Goal: Navigation & Orientation: Find specific page/section

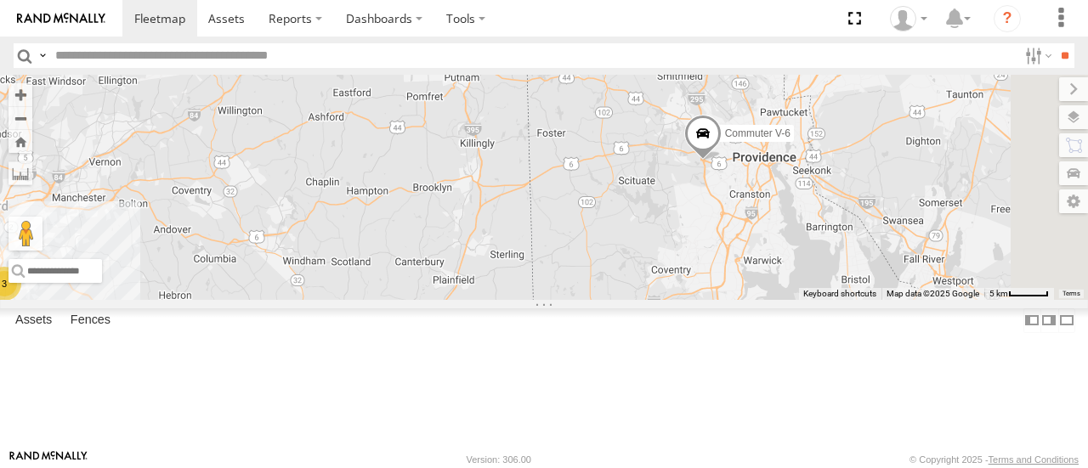
drag, startPoint x: 862, startPoint y: 246, endPoint x: 600, endPoint y: 305, distance: 268.5
click at [600, 299] on div "Commuter V-6 3" at bounding box center [544, 187] width 1088 height 224
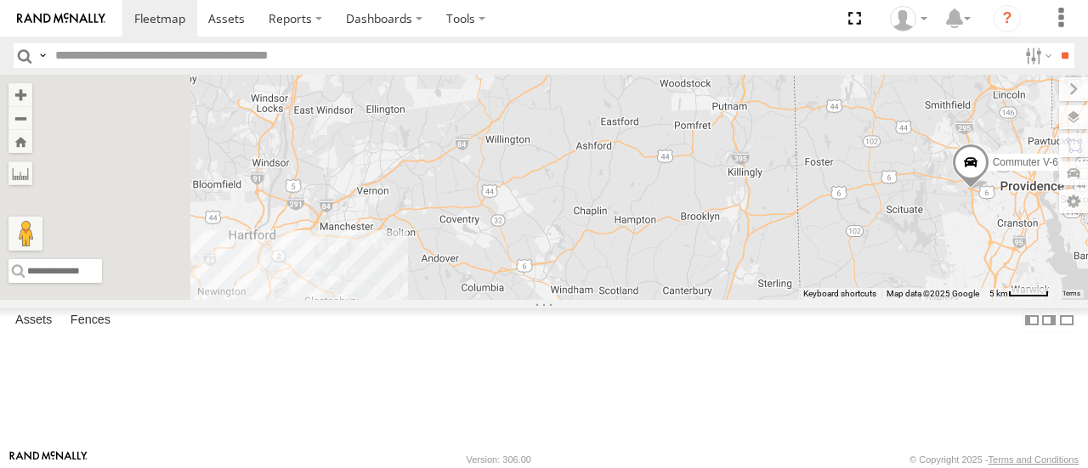
drag, startPoint x: 682, startPoint y: 284, endPoint x: 981, endPoint y: 290, distance: 299.3
click at [980, 294] on div "Commuter V-6" at bounding box center [544, 187] width 1088 height 224
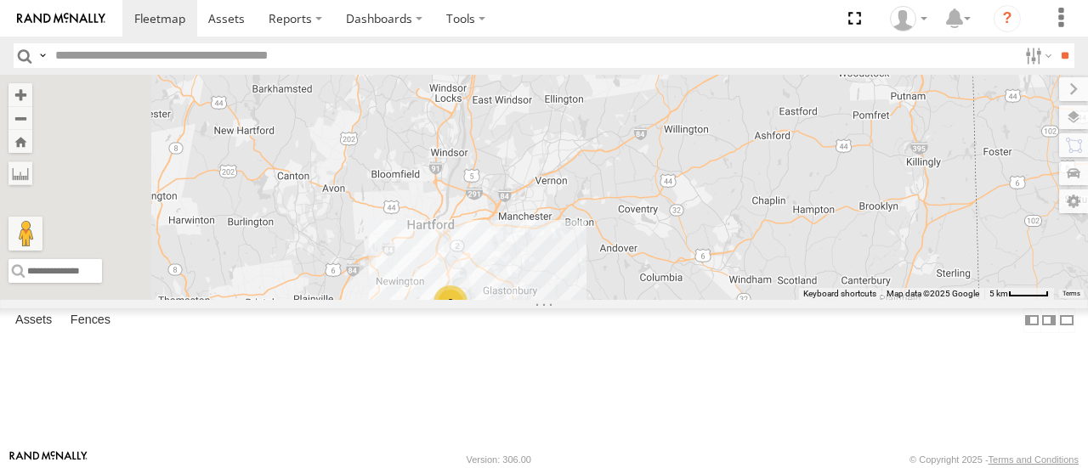
drag, startPoint x: 521, startPoint y: 281, endPoint x: 673, endPoint y: 259, distance: 153.8
click at [678, 264] on div "Commuter V-6 3" at bounding box center [544, 187] width 1088 height 224
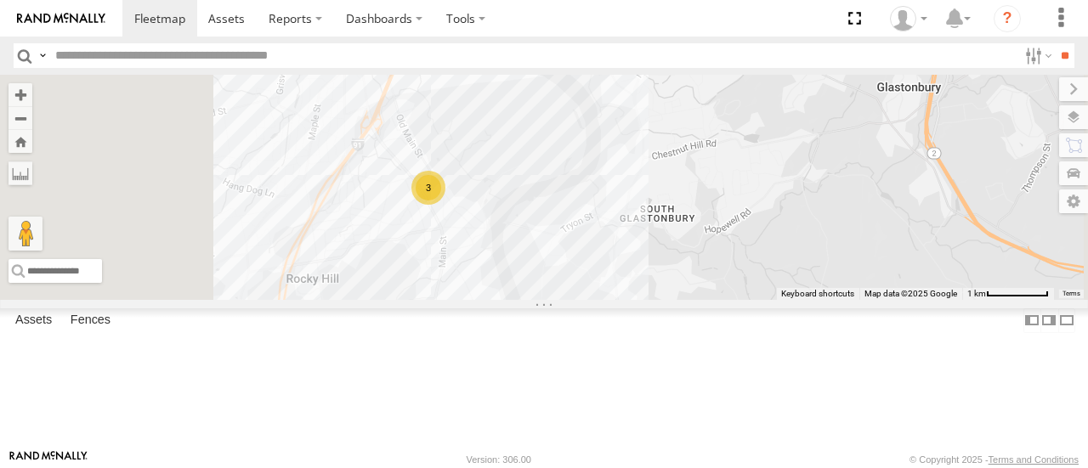
drag, startPoint x: 582, startPoint y: 275, endPoint x: 711, endPoint y: 313, distance: 134.0
click at [704, 299] on div "Commuter V-6 3" at bounding box center [544, 187] width 1088 height 224
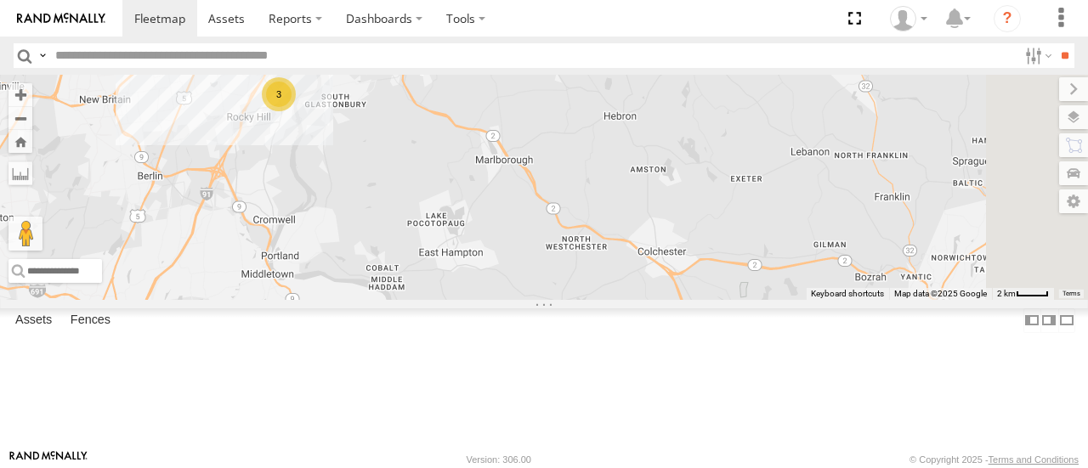
drag, startPoint x: 796, startPoint y: 219, endPoint x: 592, endPoint y: 108, distance: 232.5
click at [602, 109] on div "Commuter V-6 3" at bounding box center [544, 187] width 1088 height 224
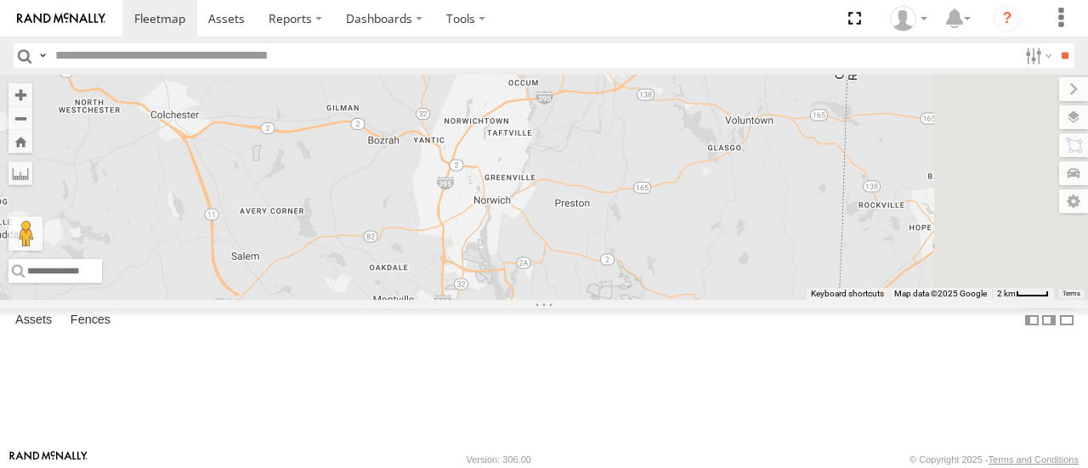
drag, startPoint x: 943, startPoint y: 325, endPoint x: 569, endPoint y: 273, distance: 377.7
click at [569, 273] on div "Commuter V-6 3" at bounding box center [544, 187] width 1088 height 224
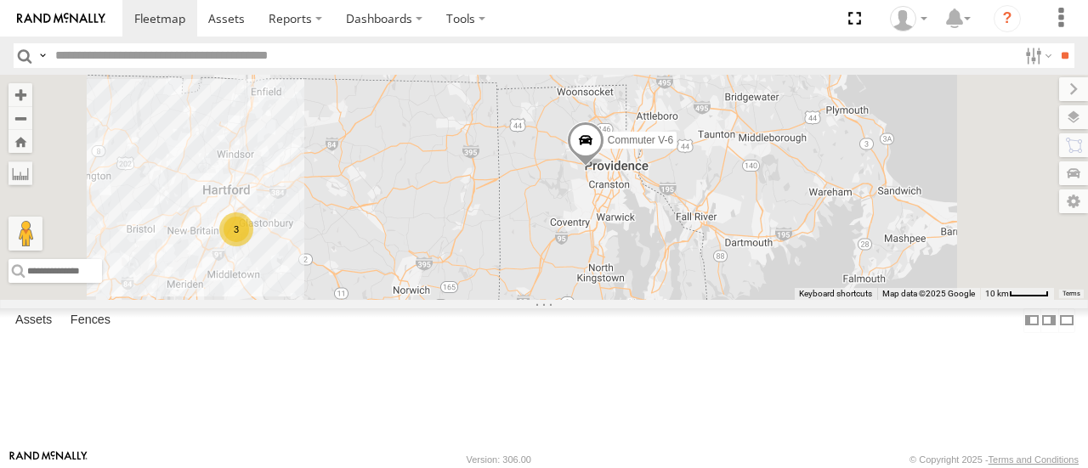
drag, startPoint x: 831, startPoint y: 145, endPoint x: 729, endPoint y: 264, distance: 156.2
click at [729, 254] on div "Commuter V-6 3" at bounding box center [544, 187] width 1088 height 224
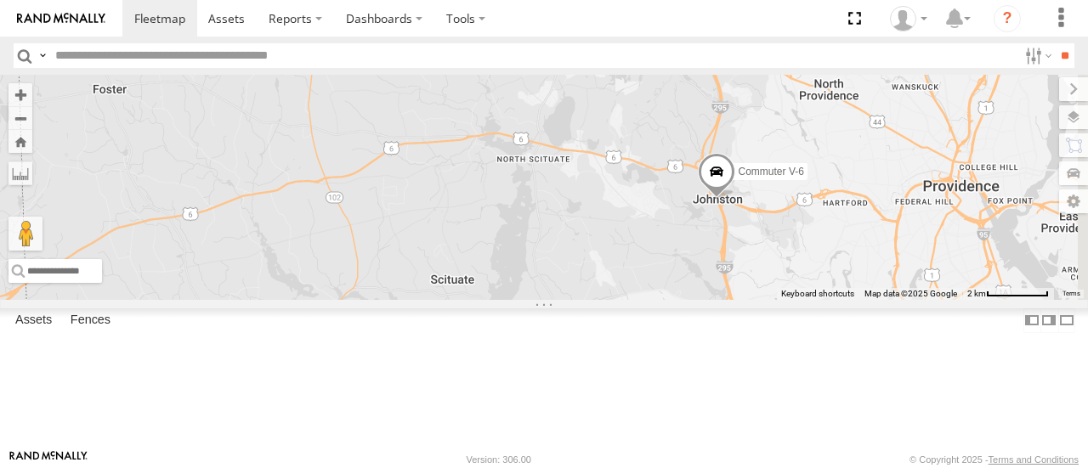
drag, startPoint x: 950, startPoint y: 281, endPoint x: 885, endPoint y: 302, distance: 67.8
click at [887, 299] on div "Commuter V-6" at bounding box center [544, 187] width 1088 height 224
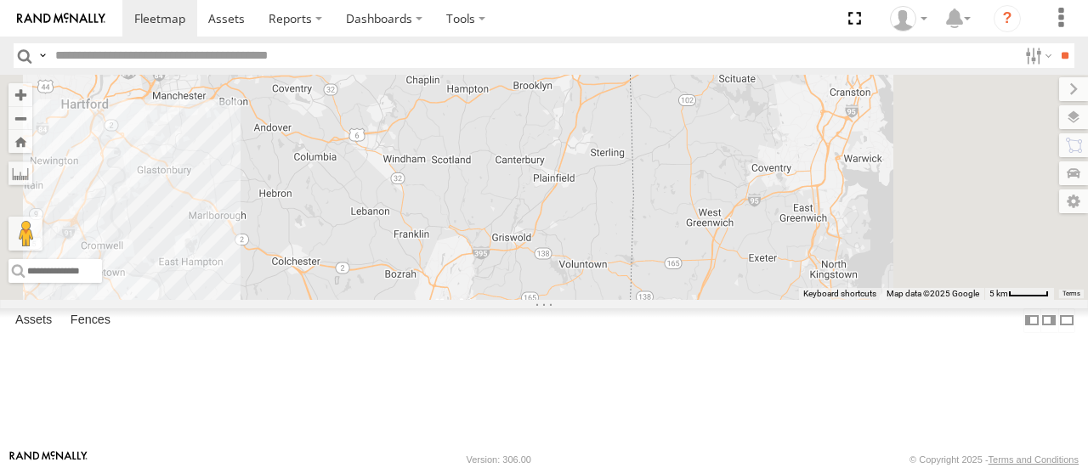
drag, startPoint x: 846, startPoint y: 283, endPoint x: 838, endPoint y: 234, distance: 49.9
click at [838, 234] on div "Commuter V-6" at bounding box center [544, 187] width 1088 height 224
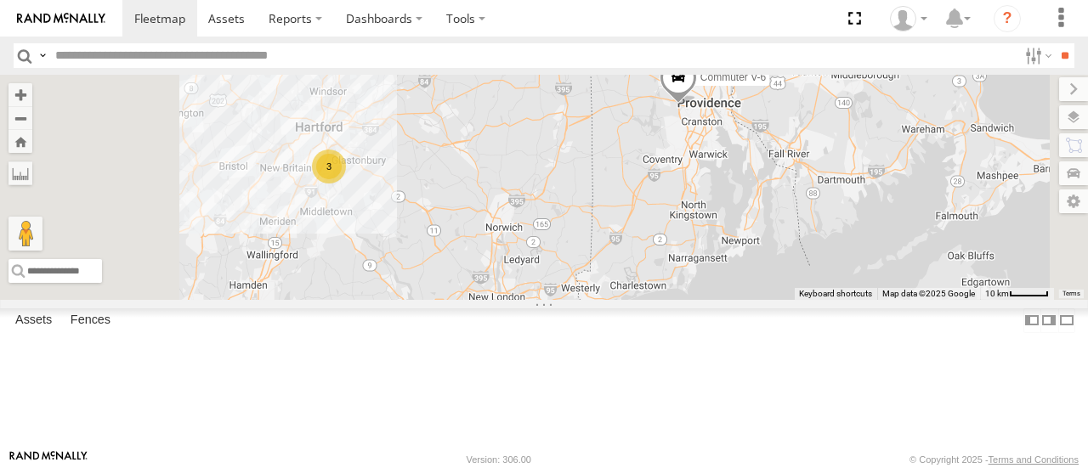
drag, startPoint x: 668, startPoint y: 264, endPoint x: 684, endPoint y: 261, distance: 15.7
click at [684, 261] on div "Commuter V-6 3" at bounding box center [544, 187] width 1088 height 224
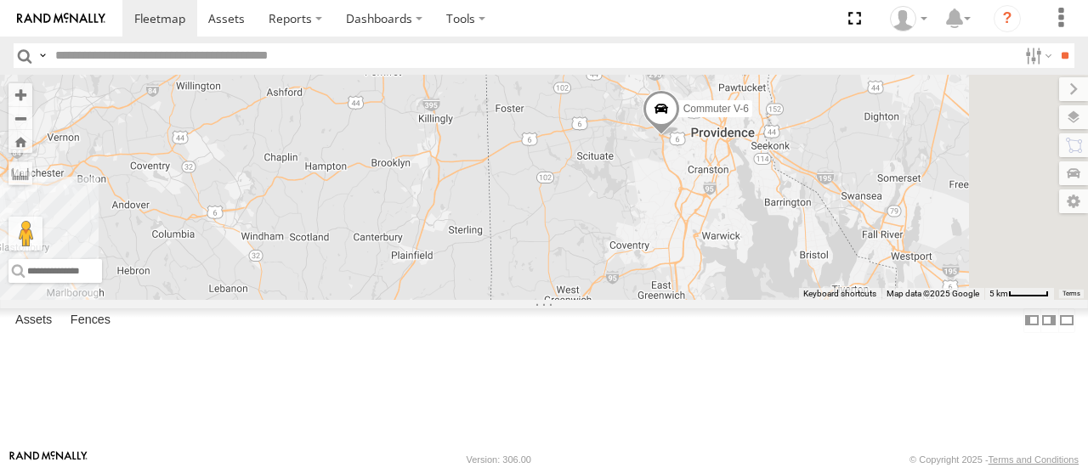
drag, startPoint x: 860, startPoint y: 186, endPoint x: 749, endPoint y: 277, distance: 143.1
click at [708, 275] on div "Commuter V-6" at bounding box center [544, 187] width 1088 height 224
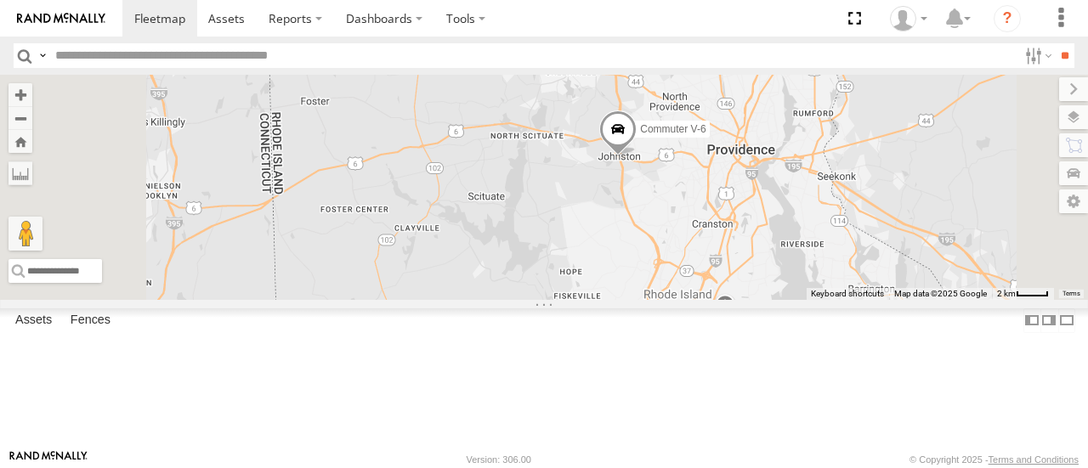
drag, startPoint x: 915, startPoint y: 213, endPoint x: 865, endPoint y: 284, distance: 86.1
click at [865, 284] on div "Commuter V-6" at bounding box center [544, 187] width 1088 height 224
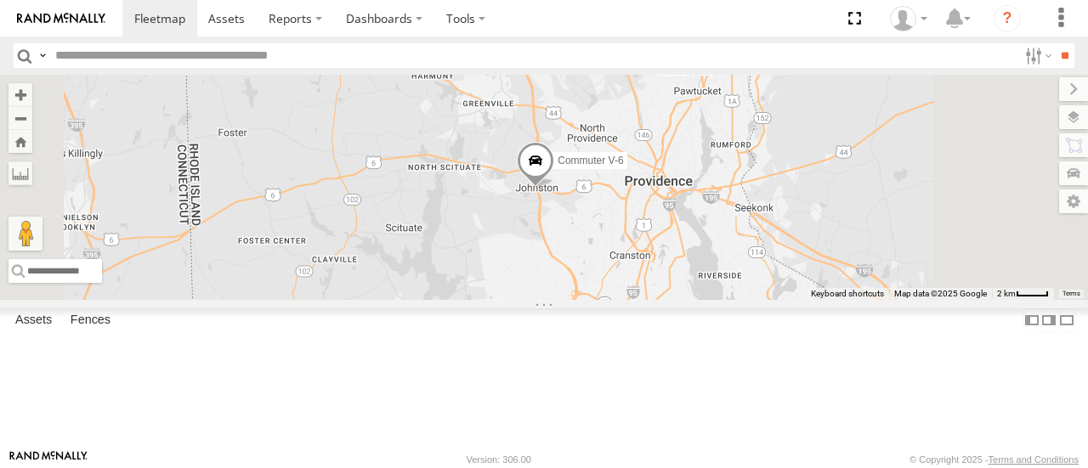
drag, startPoint x: 761, startPoint y: 236, endPoint x: 752, endPoint y: 281, distance: 46.9
click at [751, 281] on div "Commuter V-6" at bounding box center [544, 187] width 1088 height 224
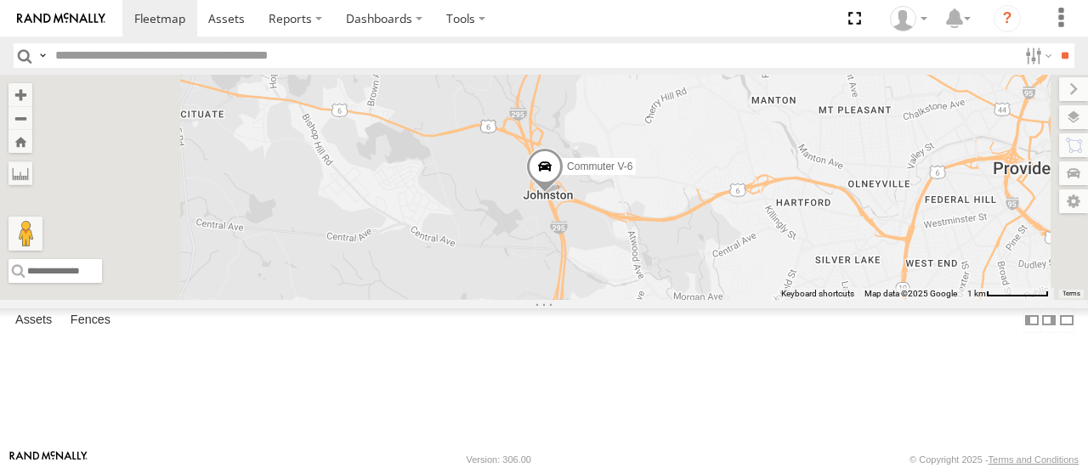
drag, startPoint x: 782, startPoint y: 232, endPoint x: 845, endPoint y: 299, distance: 92.0
click at [843, 299] on div "Commuter V-6" at bounding box center [544, 187] width 1088 height 224
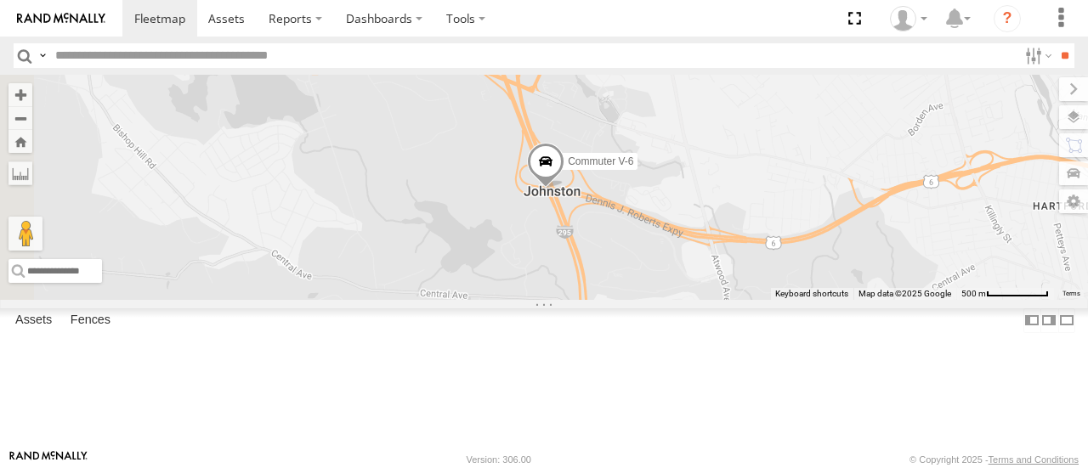
drag, startPoint x: 776, startPoint y: 273, endPoint x: 866, endPoint y: 315, distance: 99.3
click at [866, 299] on div "Commuter V-6" at bounding box center [544, 187] width 1088 height 224
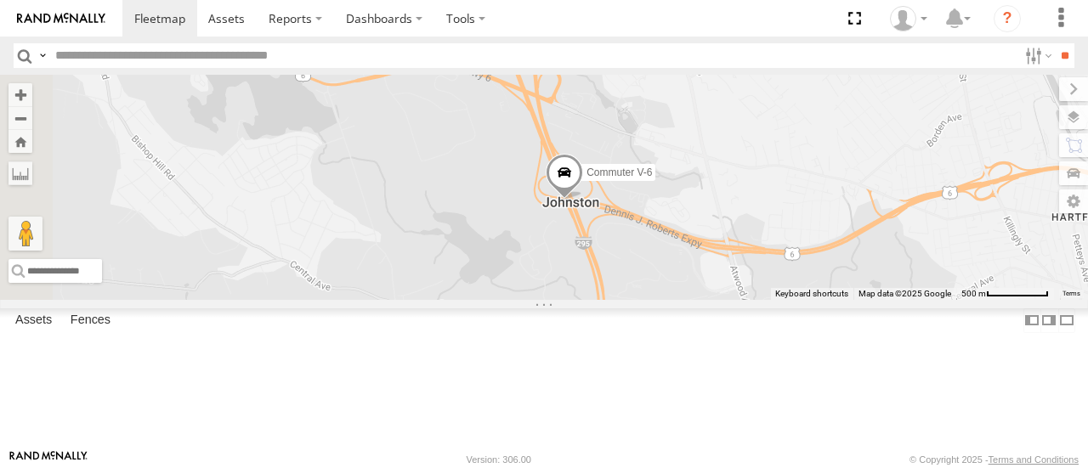
drag, startPoint x: 877, startPoint y: 316, endPoint x: 898, endPoint y: 299, distance: 26.6
click at [898, 299] on div "Commuter V-6" at bounding box center [544, 187] width 1088 height 224
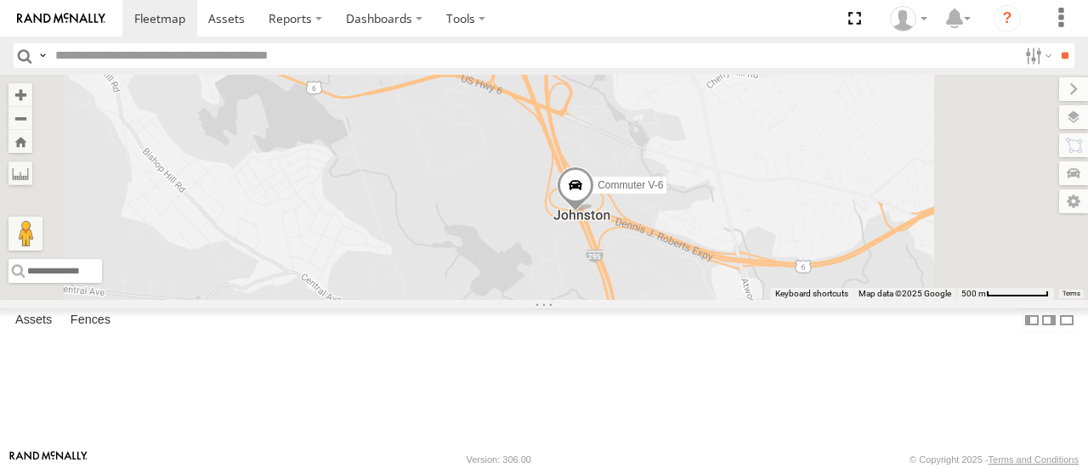
drag, startPoint x: 837, startPoint y: 257, endPoint x: 854, endPoint y: 231, distance: 30.7
click at [854, 231] on div "Commuter V-6" at bounding box center [544, 187] width 1088 height 224
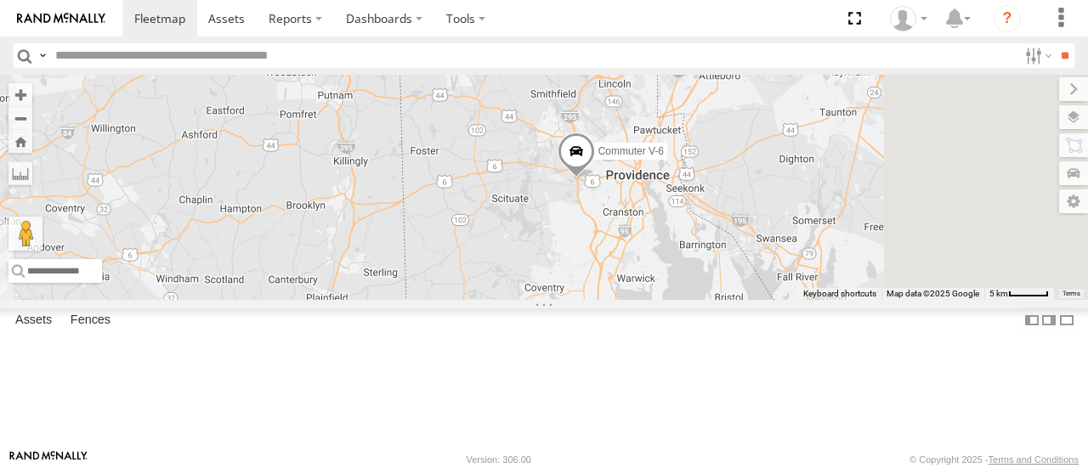
drag, startPoint x: 951, startPoint y: 227, endPoint x: 744, endPoint y: 295, distance: 217.5
click at [744, 295] on div "Commuter V-6" at bounding box center [544, 187] width 1088 height 224
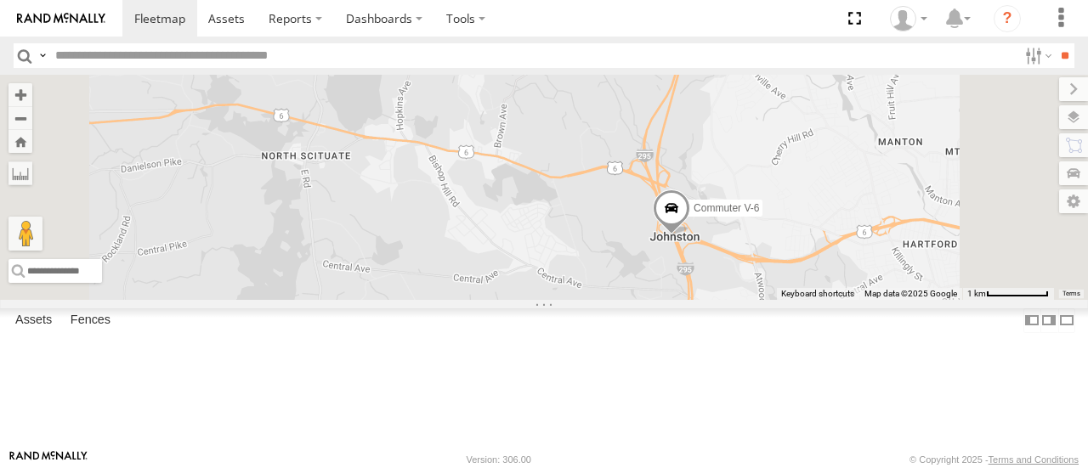
drag, startPoint x: 871, startPoint y: 224, endPoint x: 831, endPoint y: 345, distance: 128.0
click at [831, 299] on div "Commuter V-6" at bounding box center [544, 187] width 1088 height 224
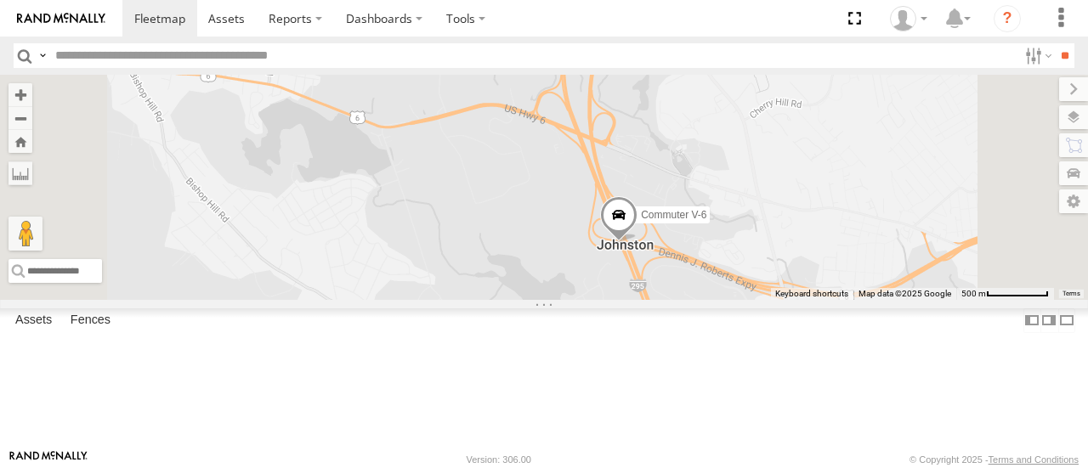
drag, startPoint x: 975, startPoint y: 223, endPoint x: 859, endPoint y: 248, distance: 119.2
click at [859, 248] on div "Commuter V-6" at bounding box center [544, 187] width 1088 height 224
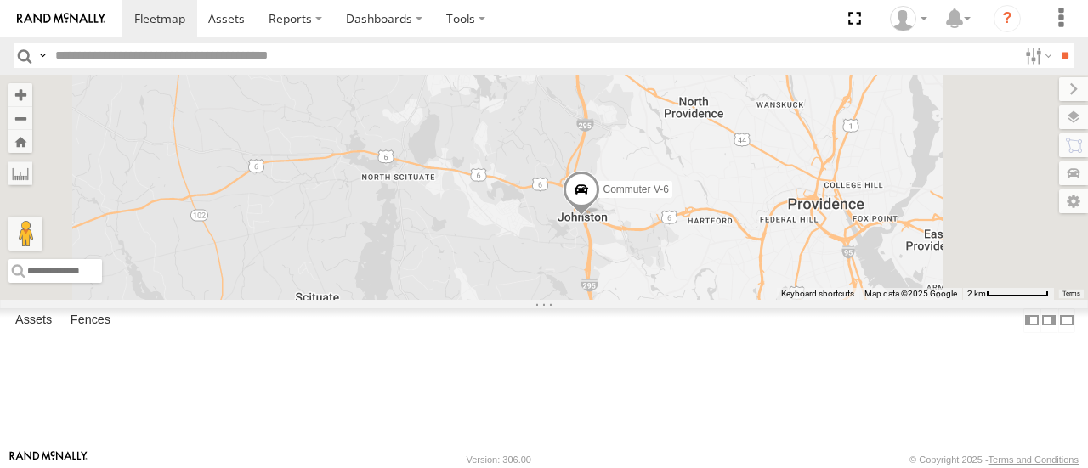
drag, startPoint x: 693, startPoint y: 335, endPoint x: 677, endPoint y: 353, distance: 24.1
click at [677, 299] on div "Commuter V-6" at bounding box center [544, 187] width 1088 height 224
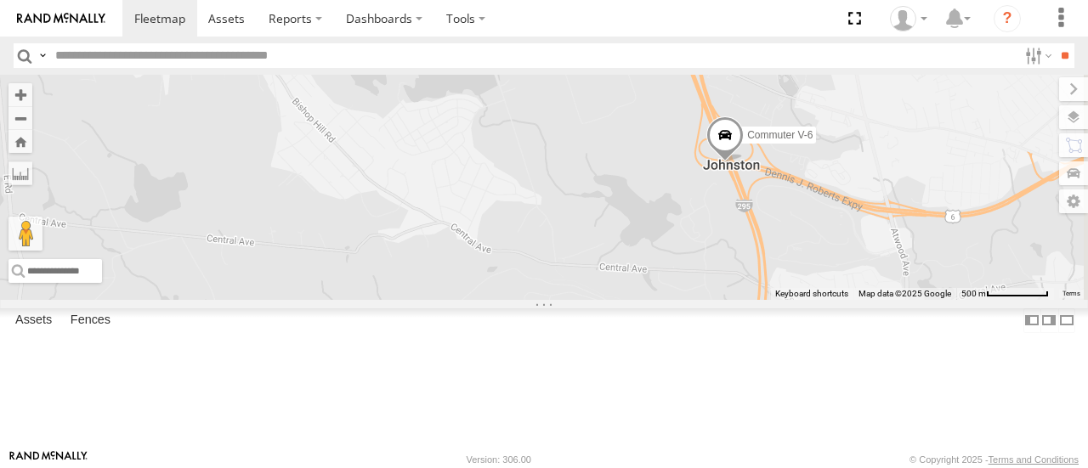
drag, startPoint x: 837, startPoint y: 288, endPoint x: 793, endPoint y: 366, distance: 89.8
click at [793, 299] on div "Commuter V-6" at bounding box center [544, 187] width 1088 height 224
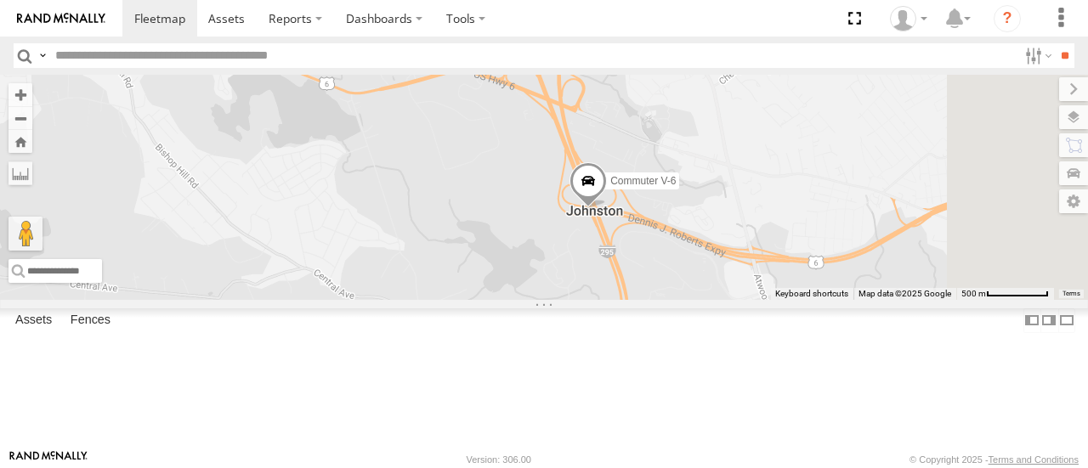
drag, startPoint x: 900, startPoint y: 281, endPoint x: 757, endPoint y: 286, distance: 143.8
click at [757, 286] on div "Commuter V-6" at bounding box center [544, 187] width 1088 height 224
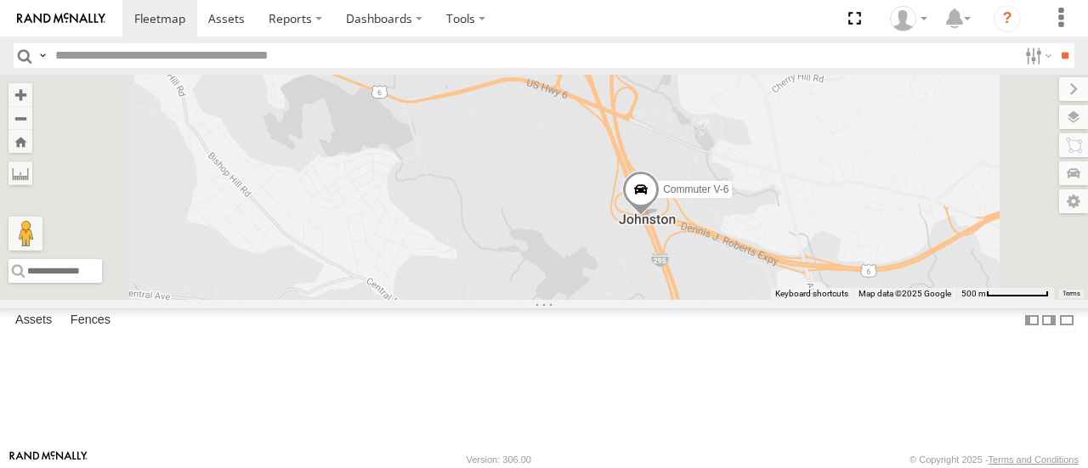
drag, startPoint x: 966, startPoint y: 307, endPoint x: 894, endPoint y: 332, distance: 76.6
click at [892, 299] on div "Commuter V-6" at bounding box center [544, 187] width 1088 height 224
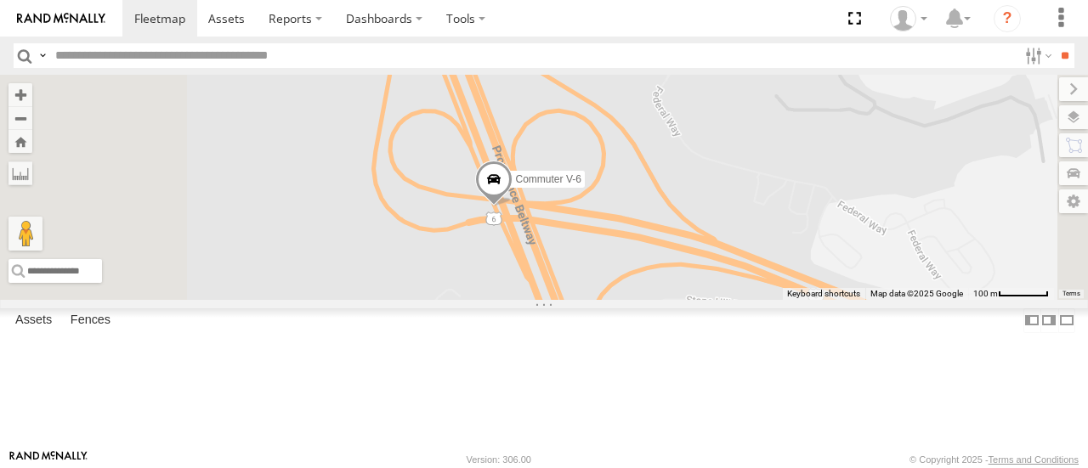
drag, startPoint x: 769, startPoint y: 294, endPoint x: 852, endPoint y: 318, distance: 85.8
click at [852, 299] on div "Commuter V-6" at bounding box center [544, 187] width 1088 height 224
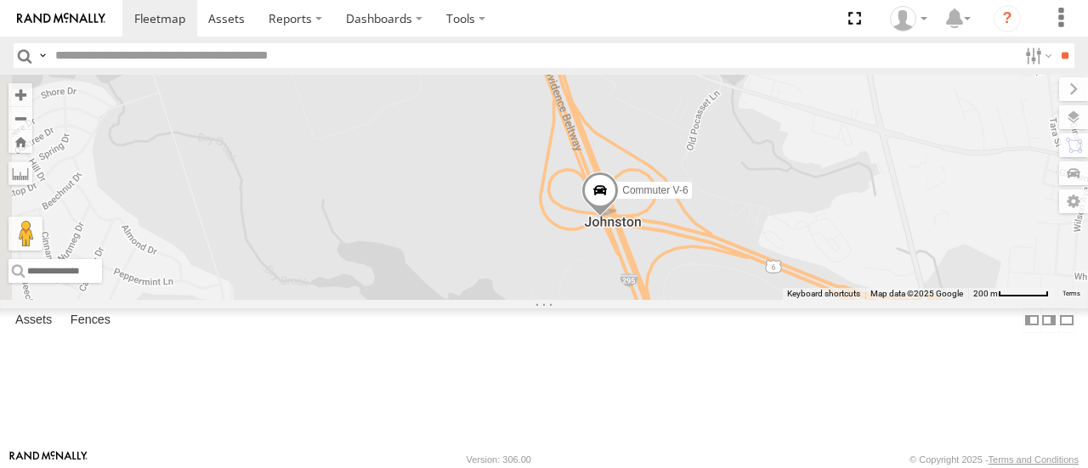
drag, startPoint x: 842, startPoint y: 332, endPoint x: 871, endPoint y: 332, distance: 29.8
click at [871, 299] on div "Commuter V-6" at bounding box center [544, 187] width 1088 height 224
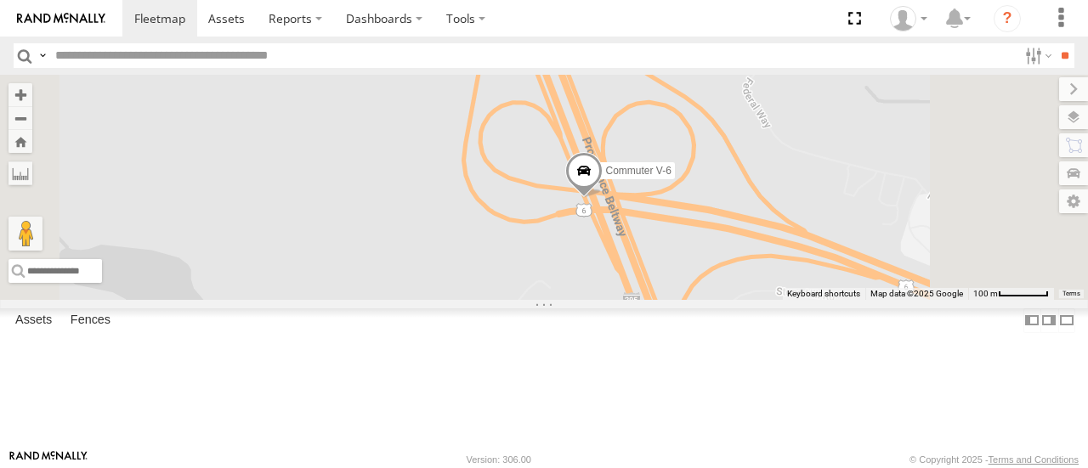
drag, startPoint x: 826, startPoint y: 298, endPoint x: 865, endPoint y: 316, distance: 43.0
click at [864, 299] on div "Commuter V-6" at bounding box center [544, 187] width 1088 height 224
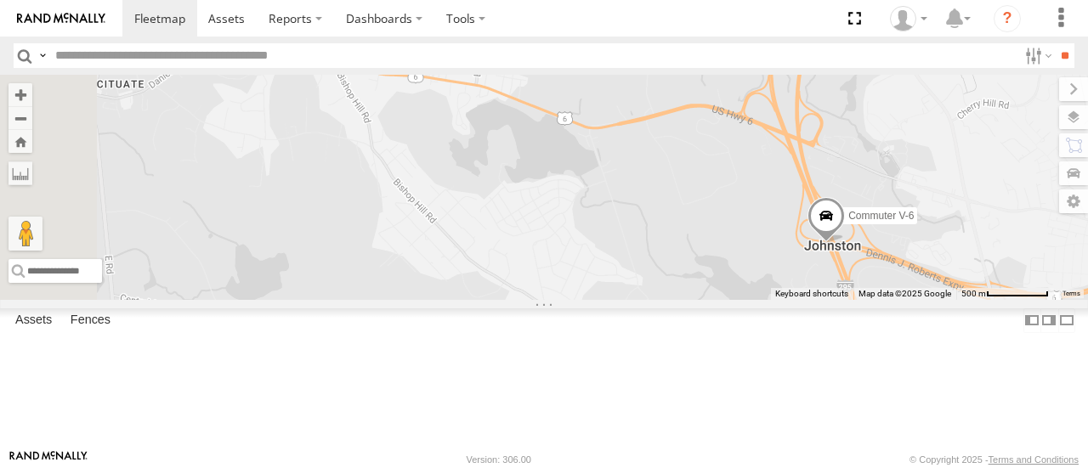
drag, startPoint x: 714, startPoint y: 284, endPoint x: 911, endPoint y: 298, distance: 197.7
click at [911, 298] on div "Commuter V-6" at bounding box center [544, 187] width 1088 height 224
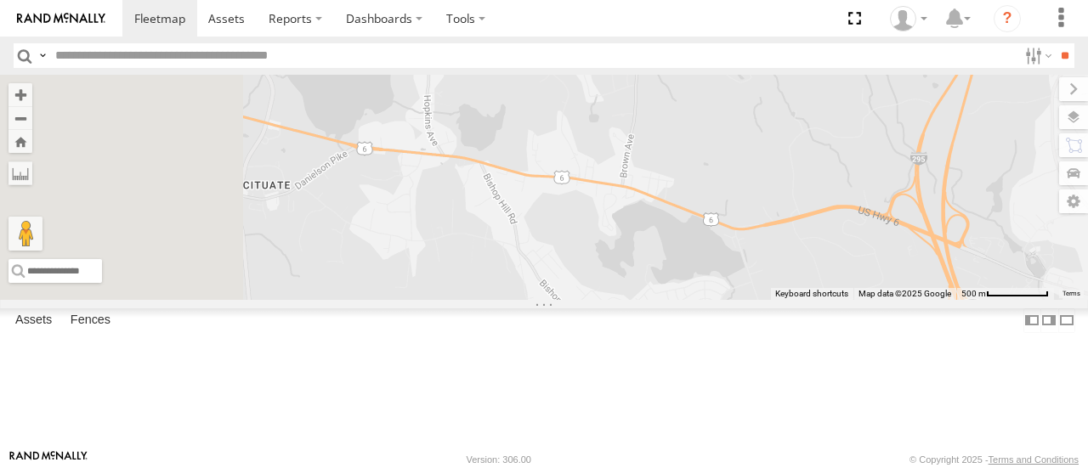
drag, startPoint x: 670, startPoint y: 257, endPoint x: 809, endPoint y: 363, distance: 174.6
click at [809, 299] on div "Commuter V-6" at bounding box center [544, 187] width 1088 height 224
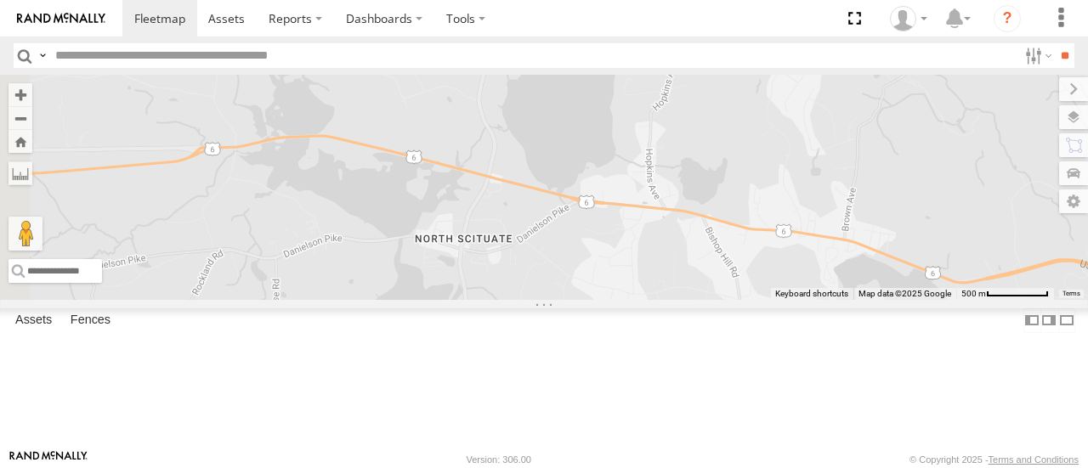
drag, startPoint x: 663, startPoint y: 302, endPoint x: 894, endPoint y: 355, distance: 237.4
click at [894, 299] on div "Commuter V-6" at bounding box center [544, 187] width 1088 height 224
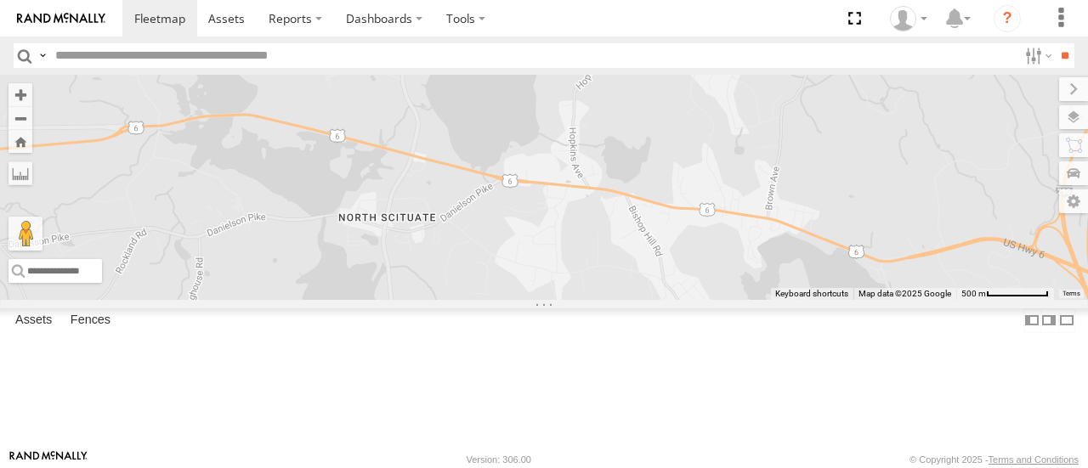
drag, startPoint x: 661, startPoint y: 319, endPoint x: 537, endPoint y: 297, distance: 125.2
click at [538, 294] on div "Commuter V-6" at bounding box center [544, 187] width 1088 height 224
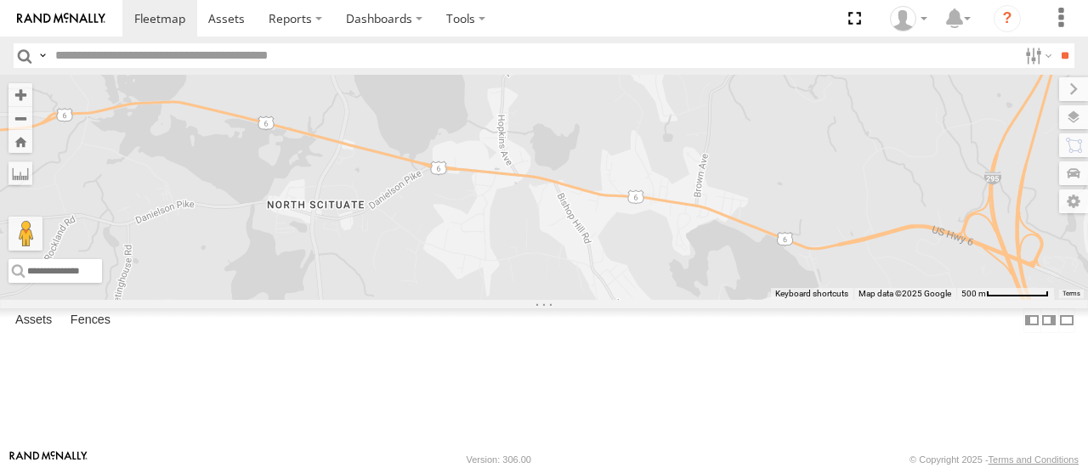
drag, startPoint x: 611, startPoint y: 321, endPoint x: 536, endPoint y: 306, distance: 77.0
click at [536, 299] on div "Commuter V-6" at bounding box center [544, 187] width 1088 height 224
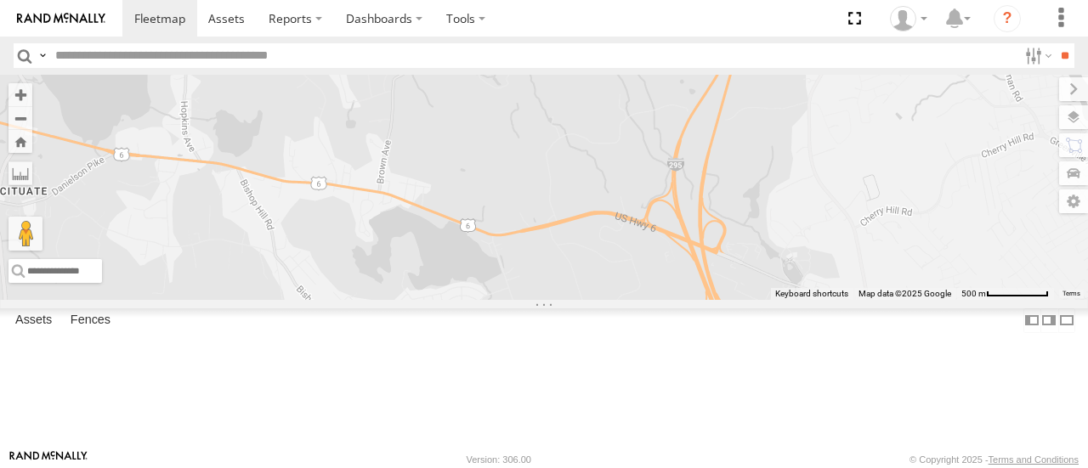
drag, startPoint x: 841, startPoint y: 281, endPoint x: 554, endPoint y: 268, distance: 286.8
click at [554, 268] on div "Commuter V-6" at bounding box center [544, 187] width 1088 height 224
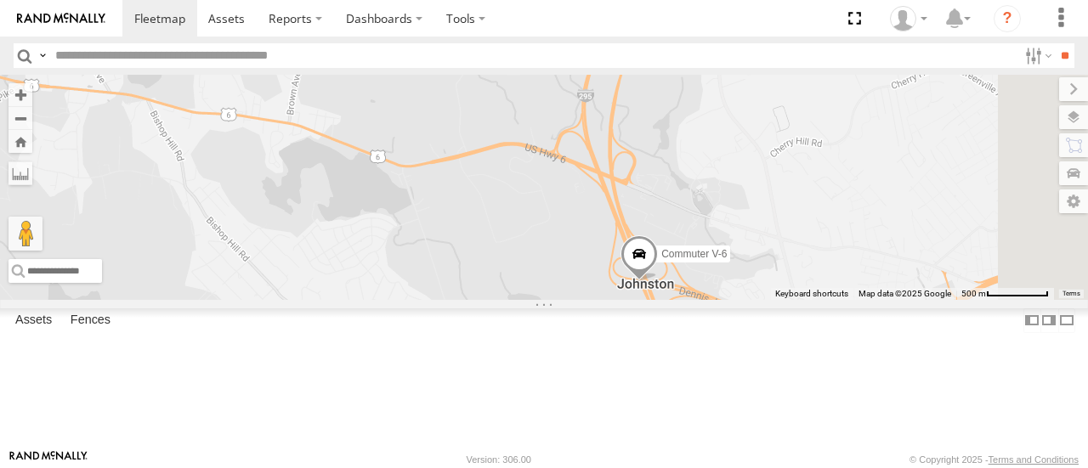
drag, startPoint x: 809, startPoint y: 308, endPoint x: 673, endPoint y: 226, distance: 158.6
click at [718, 237] on div "Commuter V-6" at bounding box center [544, 187] width 1088 height 224
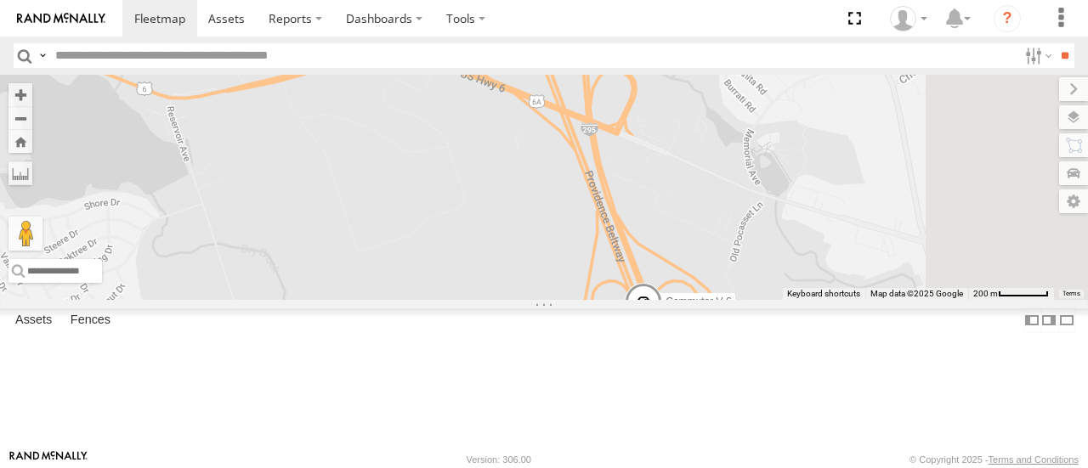
drag, startPoint x: 814, startPoint y: 276, endPoint x: 650, endPoint y: 186, distance: 187.2
click at [646, 193] on div "Commuter V-6" at bounding box center [544, 187] width 1088 height 224
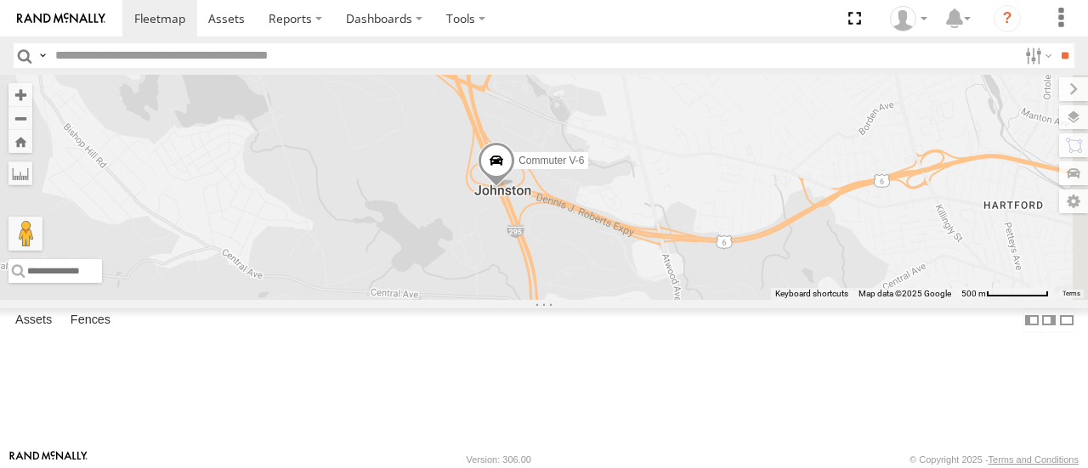
drag, startPoint x: 888, startPoint y: 318, endPoint x: 852, endPoint y: 288, distance: 47.1
click at [852, 288] on div "Commuter V-6" at bounding box center [544, 187] width 1088 height 224
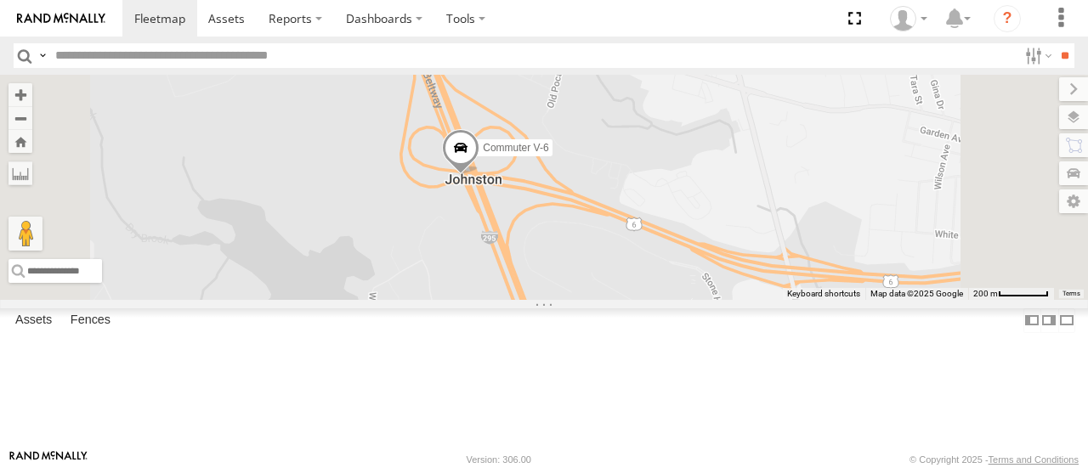
drag, startPoint x: 703, startPoint y: 274, endPoint x: 805, endPoint y: 309, distance: 108.1
click at [793, 299] on div "Commuter V-6" at bounding box center [544, 187] width 1088 height 224
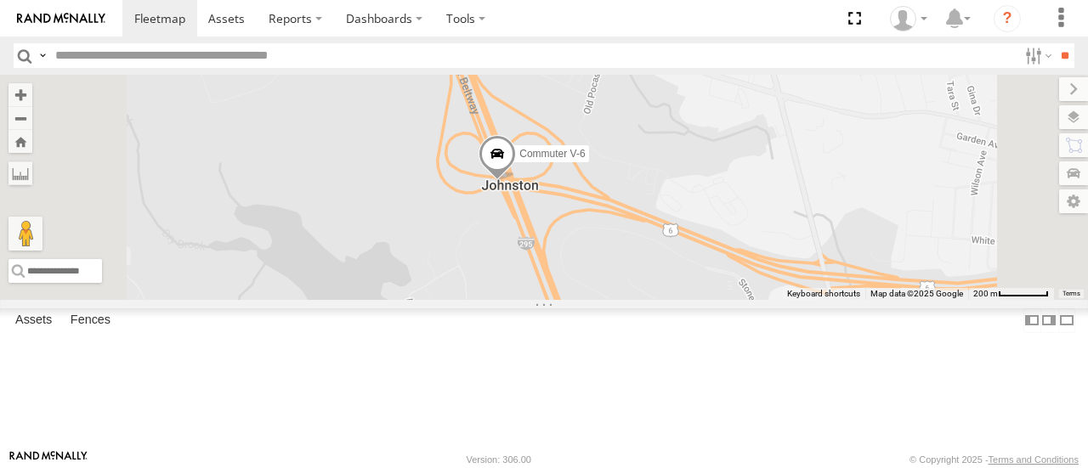
click at [844, 292] on div "Commuter V-6" at bounding box center [544, 187] width 1088 height 224
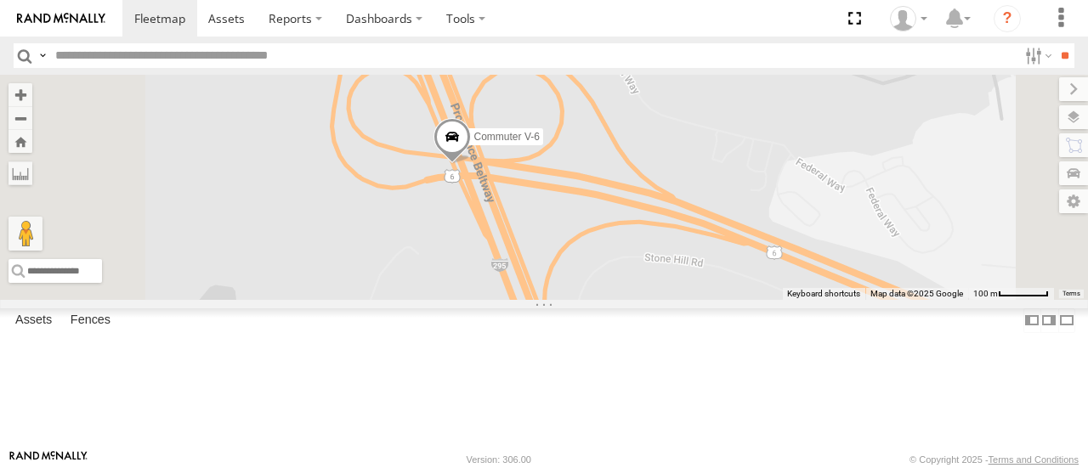
drag, startPoint x: 666, startPoint y: 284, endPoint x: 756, endPoint y: 307, distance: 93.0
click at [754, 299] on div "Commuter V-6" at bounding box center [544, 187] width 1088 height 224
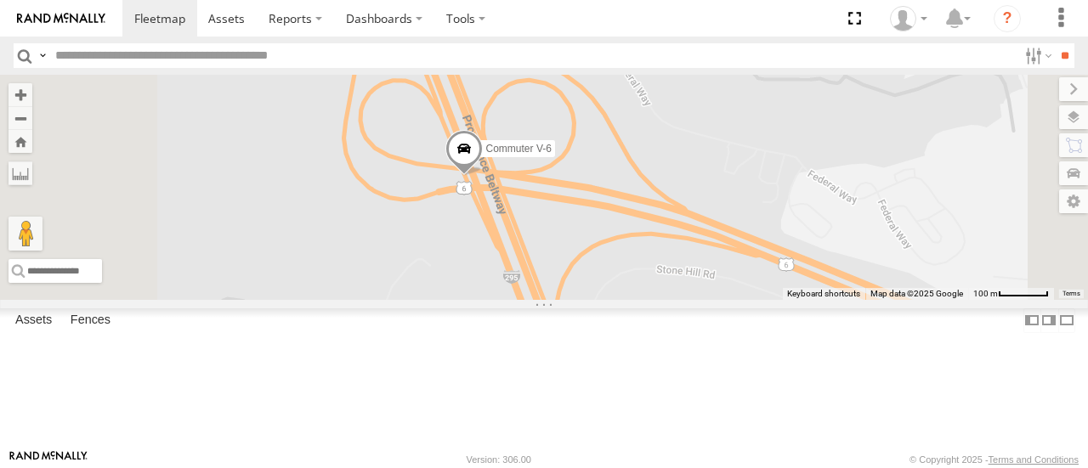
drag, startPoint x: 755, startPoint y: 270, endPoint x: 790, endPoint y: 327, distance: 67.5
click at [790, 299] on div "Commuter V-6" at bounding box center [544, 187] width 1088 height 224
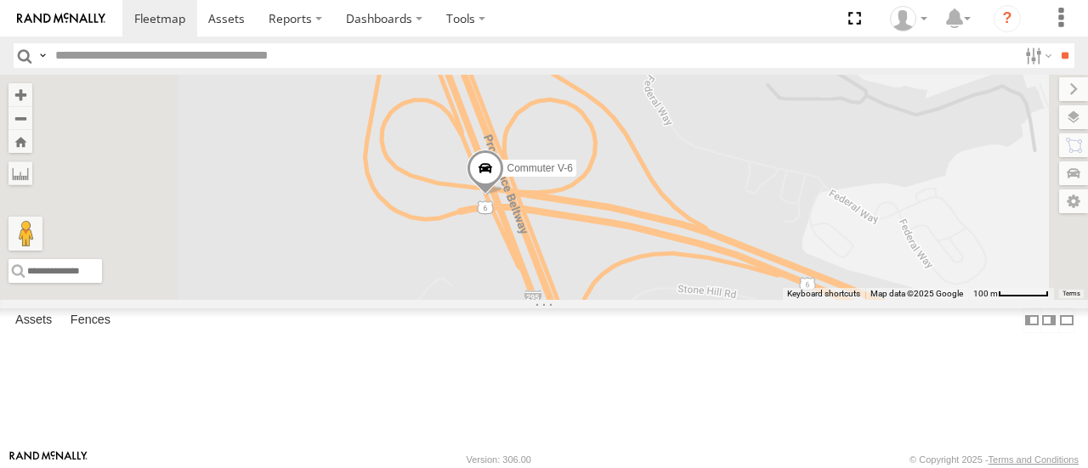
drag, startPoint x: 784, startPoint y: 288, endPoint x: 801, endPoint y: 304, distance: 22.9
click at [801, 299] on div "Commuter V-6" at bounding box center [544, 187] width 1088 height 224
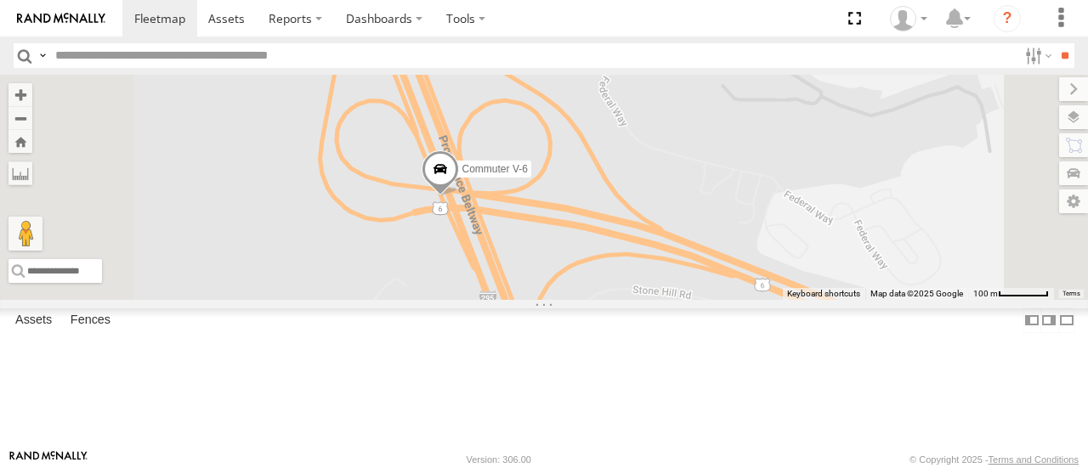
drag, startPoint x: 736, startPoint y: 258, endPoint x: 886, endPoint y: 258, distance: 149.6
click at [886, 258] on div "Commuter V-6" at bounding box center [544, 187] width 1088 height 224
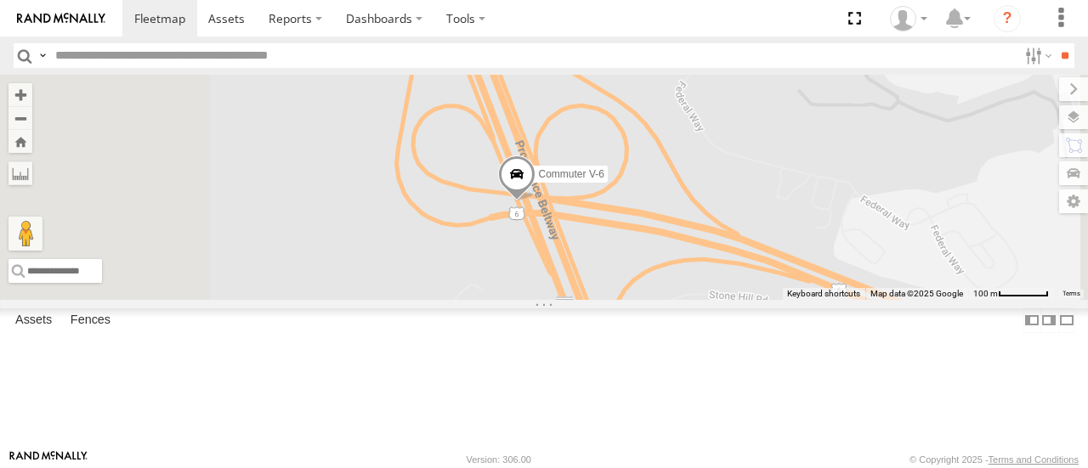
drag, startPoint x: 824, startPoint y: 271, endPoint x: 901, endPoint y: 278, distance: 77.7
click at [901, 278] on div "Commuter V-6" at bounding box center [544, 187] width 1088 height 224
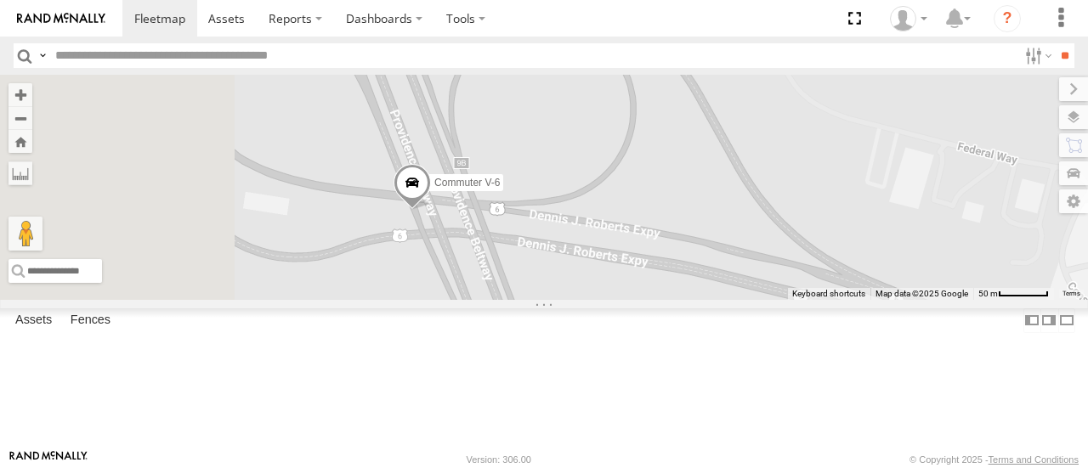
drag, startPoint x: 795, startPoint y: 295, endPoint x: 888, endPoint y: 314, distance: 94.5
click at [887, 299] on div "Commuter V-6" at bounding box center [544, 187] width 1088 height 224
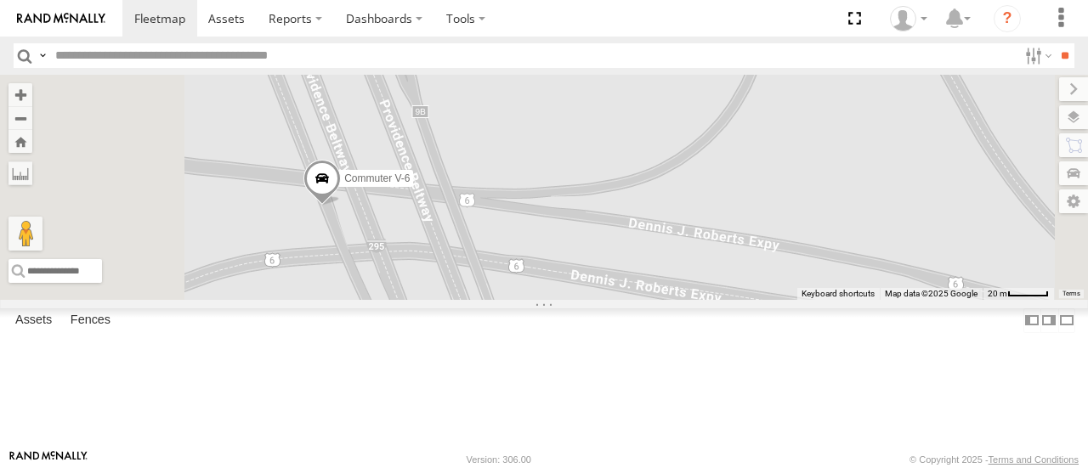
drag, startPoint x: 882, startPoint y: 304, endPoint x: 991, endPoint y: 284, distance: 111.4
click at [991, 284] on div "Commuter V-6" at bounding box center [544, 187] width 1088 height 224
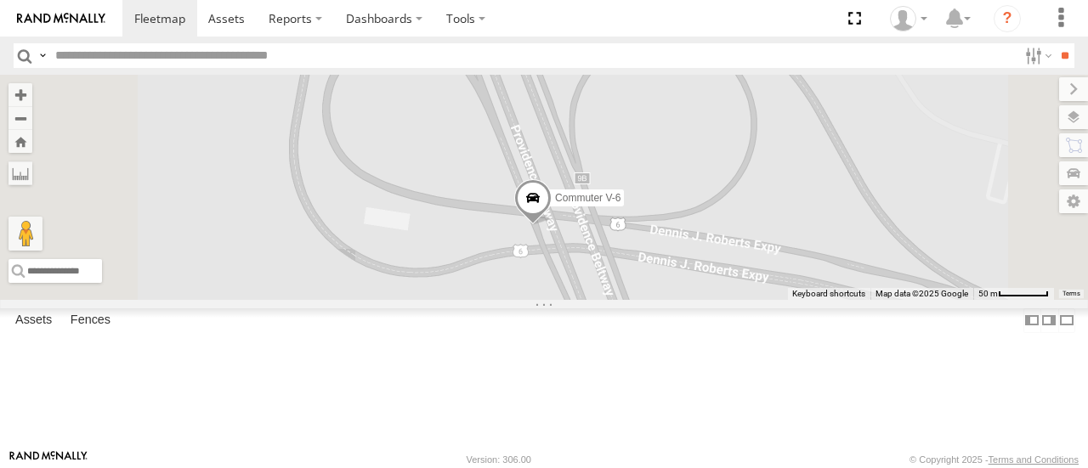
drag, startPoint x: 825, startPoint y: 221, endPoint x: 864, endPoint y: 246, distance: 46.2
click at [864, 246] on div "Commuter V-6" at bounding box center [544, 187] width 1088 height 224
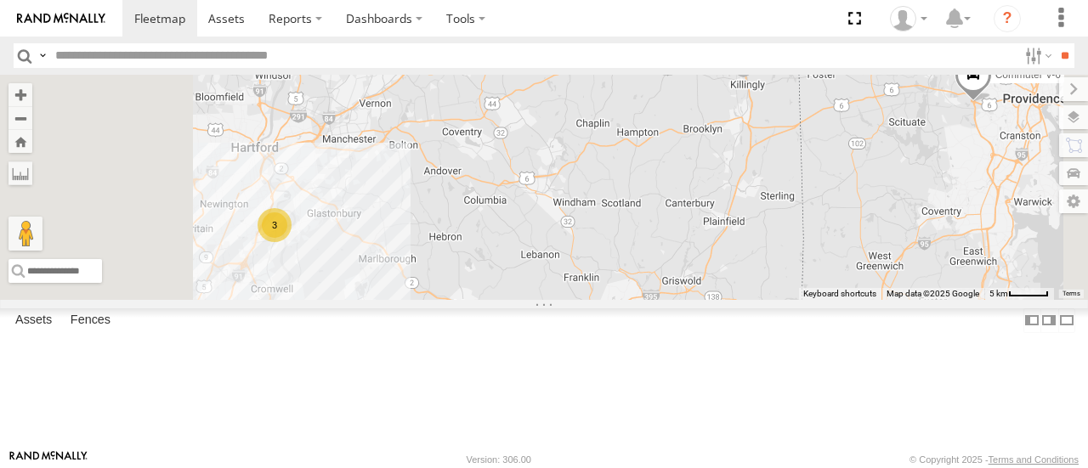
drag, startPoint x: 639, startPoint y: 287, endPoint x: 662, endPoint y: 275, distance: 25.5
click at [662, 275] on div "Commuter V-6 3" at bounding box center [544, 187] width 1088 height 224
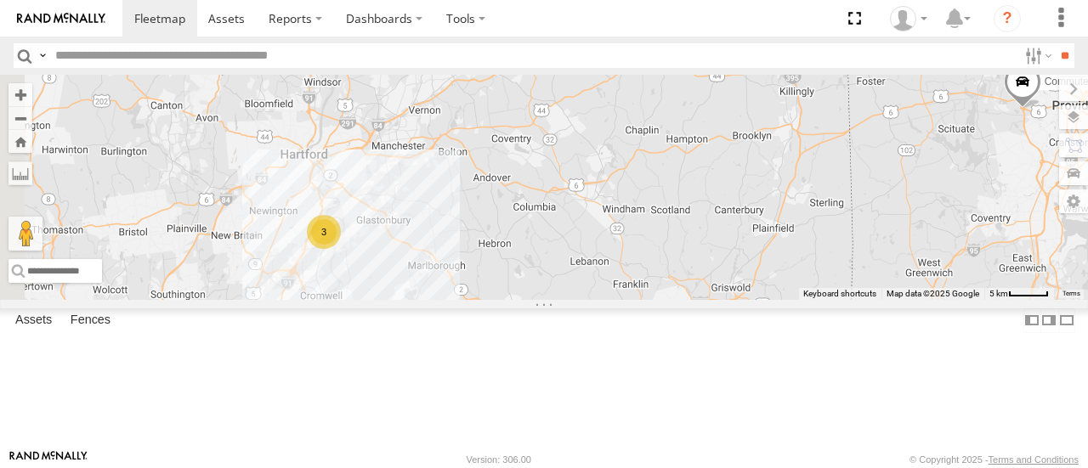
drag, startPoint x: 583, startPoint y: 299, endPoint x: 634, endPoint y: 307, distance: 51.6
click at [634, 299] on div "Commuter V-6 3" at bounding box center [544, 187] width 1088 height 224
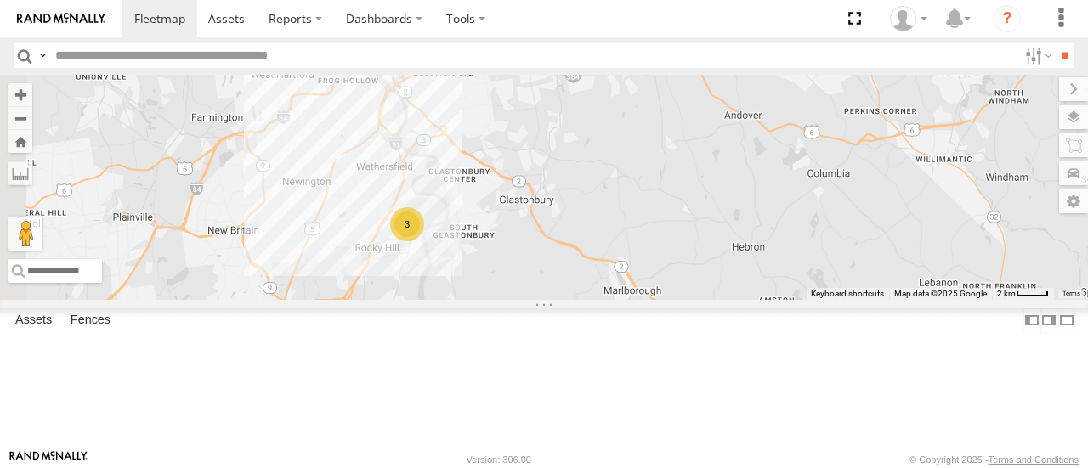
drag, startPoint x: 647, startPoint y: 314, endPoint x: 719, endPoint y: 298, distance: 73.9
click at [719, 298] on div "Commuter V-6 3" at bounding box center [544, 187] width 1088 height 224
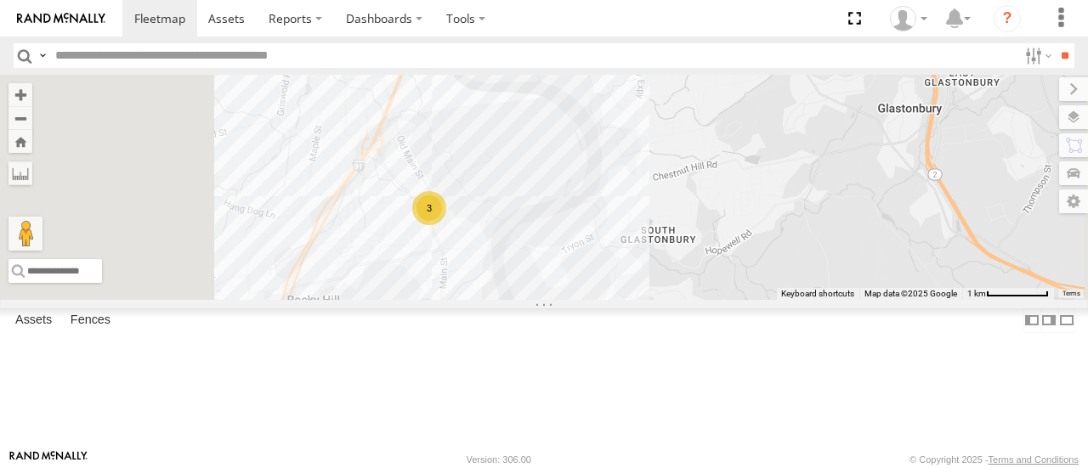
drag, startPoint x: 718, startPoint y: 289, endPoint x: 753, endPoint y: 278, distance: 37.4
click at [753, 278] on div "Commuter V-6 3" at bounding box center [544, 187] width 1088 height 224
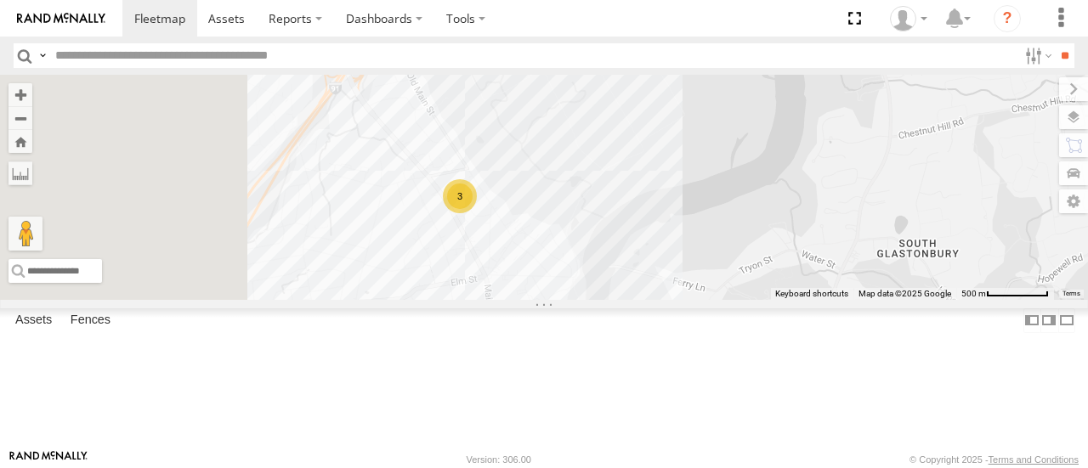
drag, startPoint x: 621, startPoint y: 278, endPoint x: 683, endPoint y: 286, distance: 62.5
click at [477, 213] on div "3" at bounding box center [460, 196] width 34 height 34
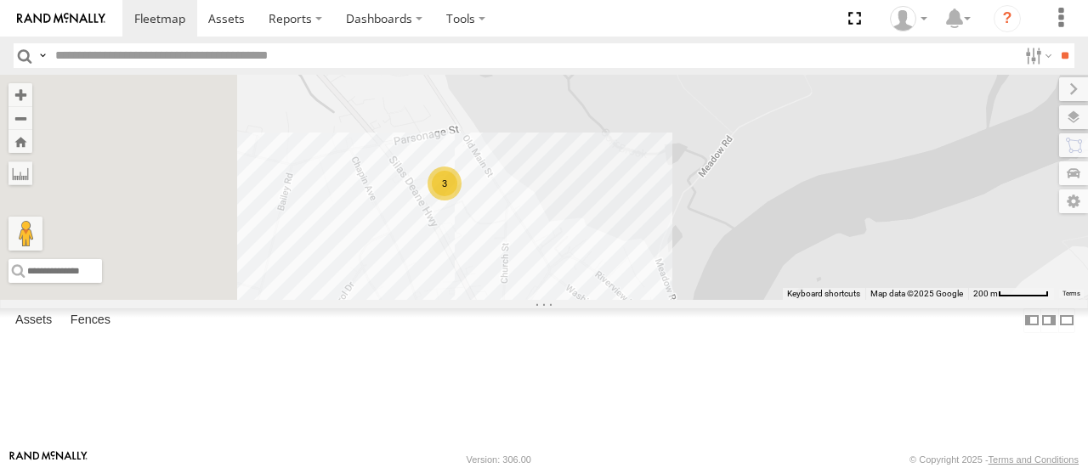
drag, startPoint x: 718, startPoint y: 251, endPoint x: 776, endPoint y: 253, distance: 58.7
click at [776, 253] on div "Commuter V-6 3" at bounding box center [544, 187] width 1088 height 224
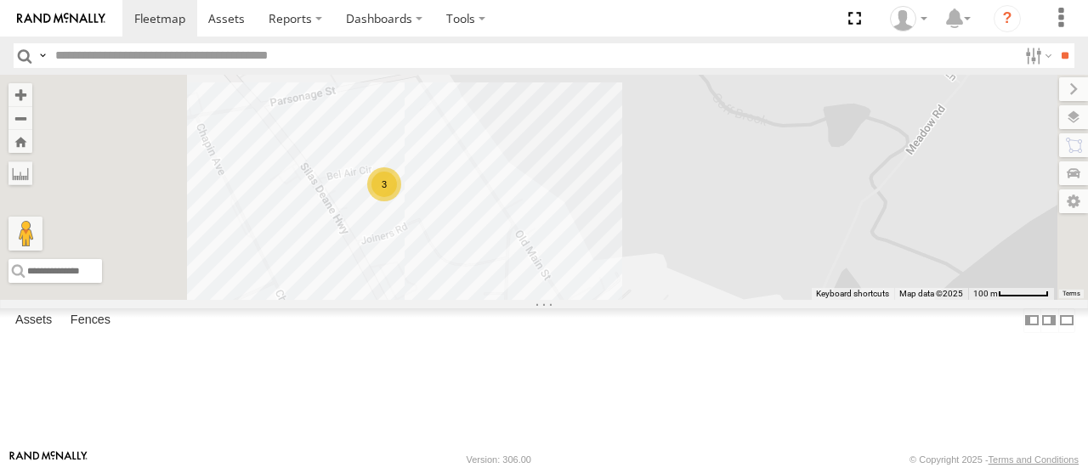
drag, startPoint x: 738, startPoint y: 273, endPoint x: 812, endPoint y: 280, distance: 74.3
click at [812, 280] on div "Commuter V-6 3" at bounding box center [544, 187] width 1088 height 224
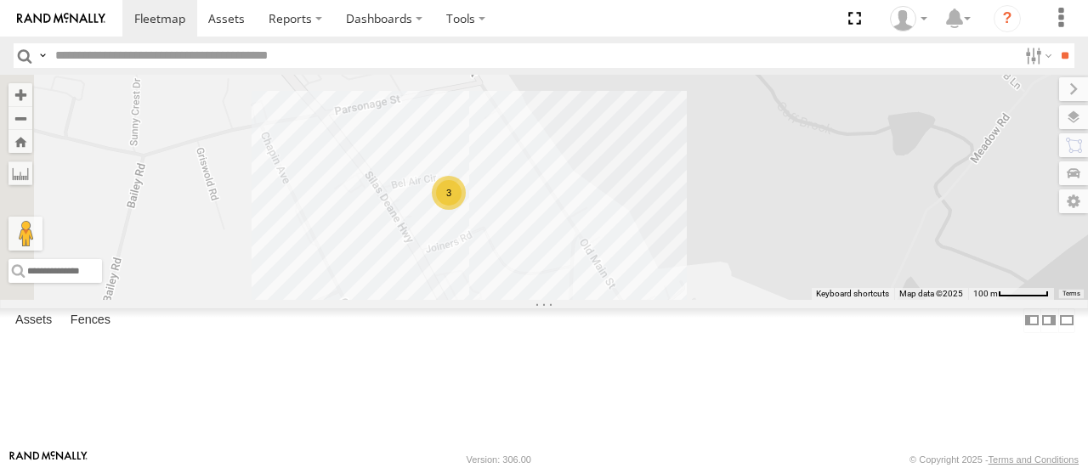
drag, startPoint x: 658, startPoint y: 261, endPoint x: 694, endPoint y: 265, distance: 36.0
click at [694, 265] on div "Commuter V-6 3" at bounding box center [544, 187] width 1088 height 224
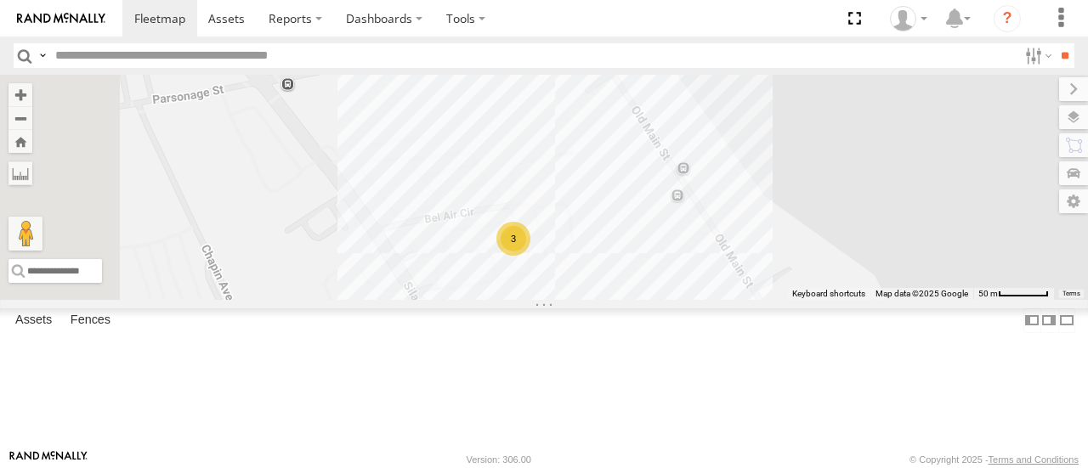
drag, startPoint x: 745, startPoint y: 254, endPoint x: 888, endPoint y: 279, distance: 144.9
click at [888, 279] on div "Commuter V-6 3" at bounding box center [544, 187] width 1088 height 224
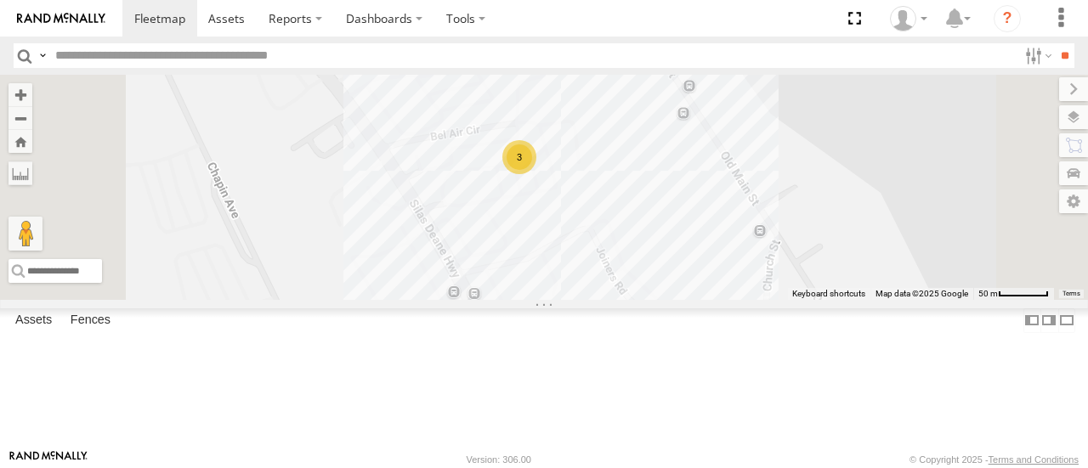
drag, startPoint x: 839, startPoint y: 329, endPoint x: 826, endPoint y: 341, distance: 17.4
click at [826, 299] on div "Commuter V-6 3" at bounding box center [544, 187] width 1088 height 224
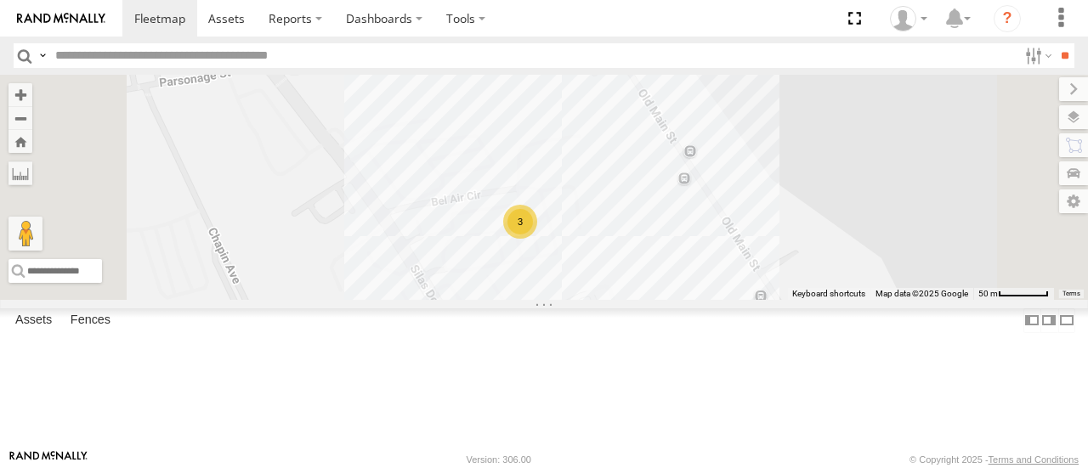
drag, startPoint x: 918, startPoint y: 287, endPoint x: 910, endPoint y: 253, distance: 34.2
click at [910, 253] on div "Commuter V-6 3" at bounding box center [544, 187] width 1088 height 224
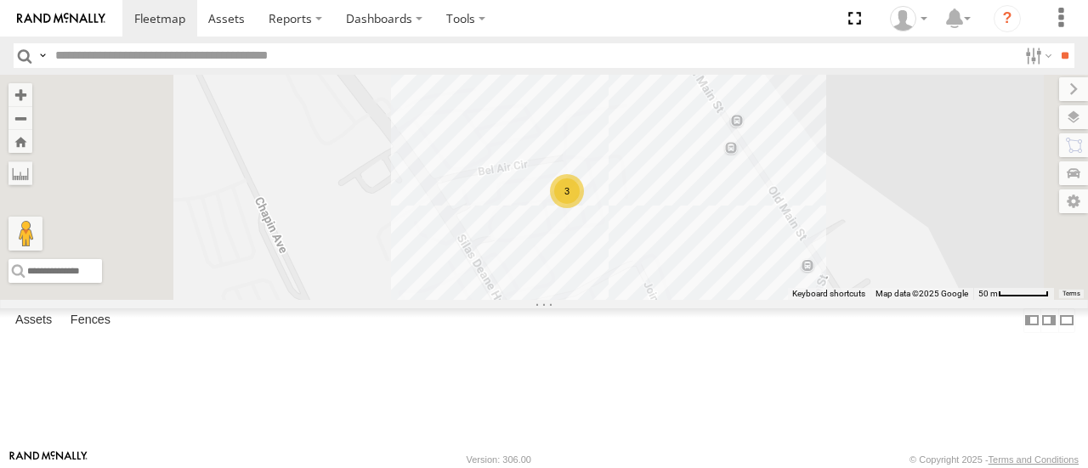
drag, startPoint x: 917, startPoint y: 227, endPoint x: 966, endPoint y: 195, distance: 58.2
click at [966, 195] on div "Commuter V-6 3" at bounding box center [544, 187] width 1088 height 224
